Goal: Task Accomplishment & Management: Manage account settings

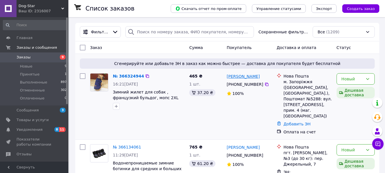
click at [238, 76] on link "[PERSON_NAME]" at bounding box center [243, 77] width 33 height 6
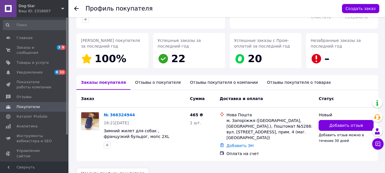
scroll to position [80, 0]
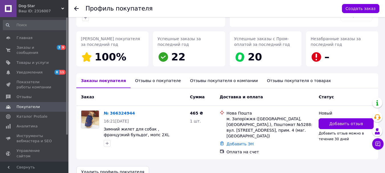
click at [154, 75] on div "Отзывы о покупателе" at bounding box center [158, 80] width 55 height 15
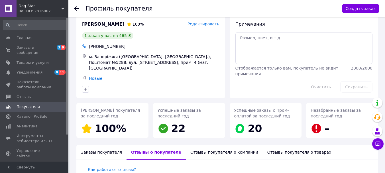
scroll to position [0, 0]
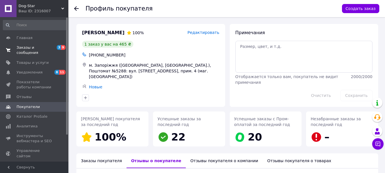
click at [20, 48] on span "Заказы и сообщения" at bounding box center [35, 50] width 36 height 10
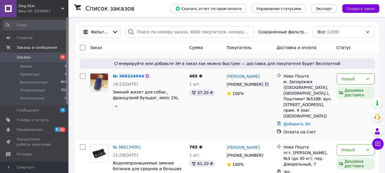
click at [95, 84] on img at bounding box center [99, 83] width 18 height 18
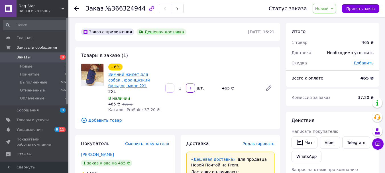
click at [132, 74] on link "Зимний жилет для собак , французкий бульдог, мопс 2XL" at bounding box center [129, 80] width 42 height 16
click at [24, 60] on span "Заказы" at bounding box center [24, 57] width 14 height 5
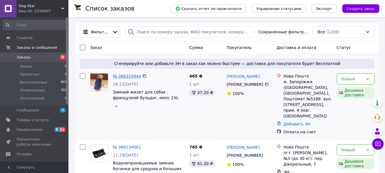
click at [123, 77] on link "№ 366324944" at bounding box center [127, 76] width 28 height 5
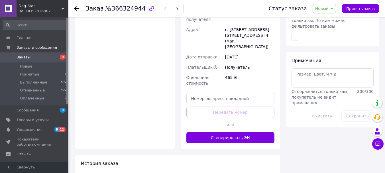
scroll to position [297, 0]
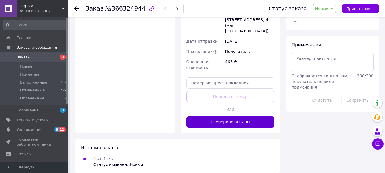
click at [230, 116] on button "Сгенерировать ЭН" at bounding box center [231, 121] width 88 height 11
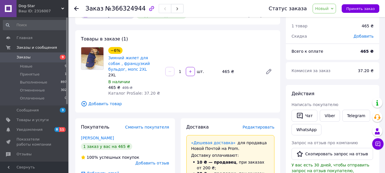
scroll to position [0, 0]
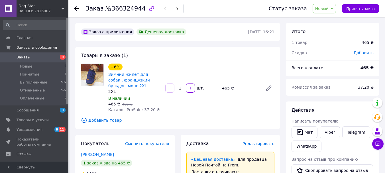
click at [15, 57] on span at bounding box center [8, 57] width 17 height 5
